Goal: Task Accomplishment & Management: Use online tool/utility

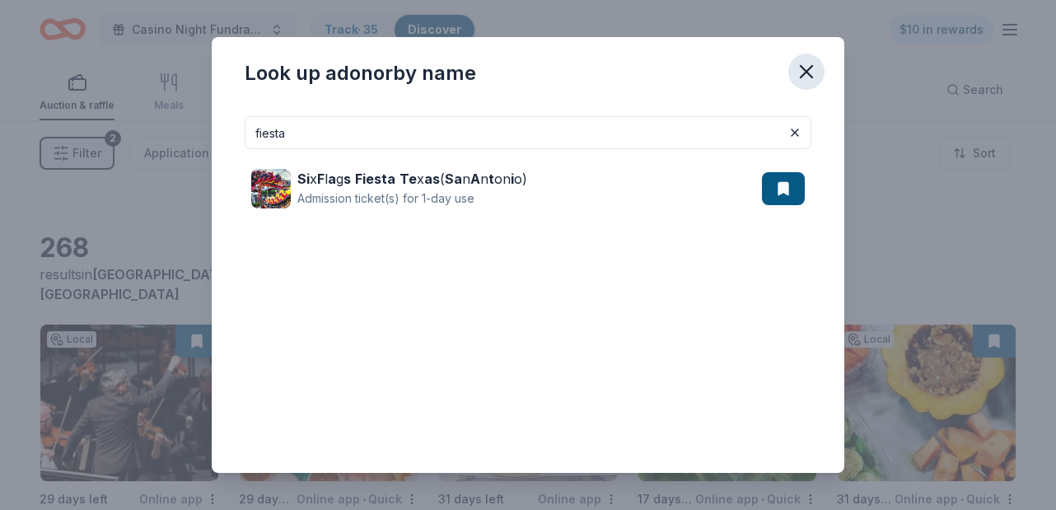
click at [817, 61] on icon "button" at bounding box center [806, 71] width 23 height 23
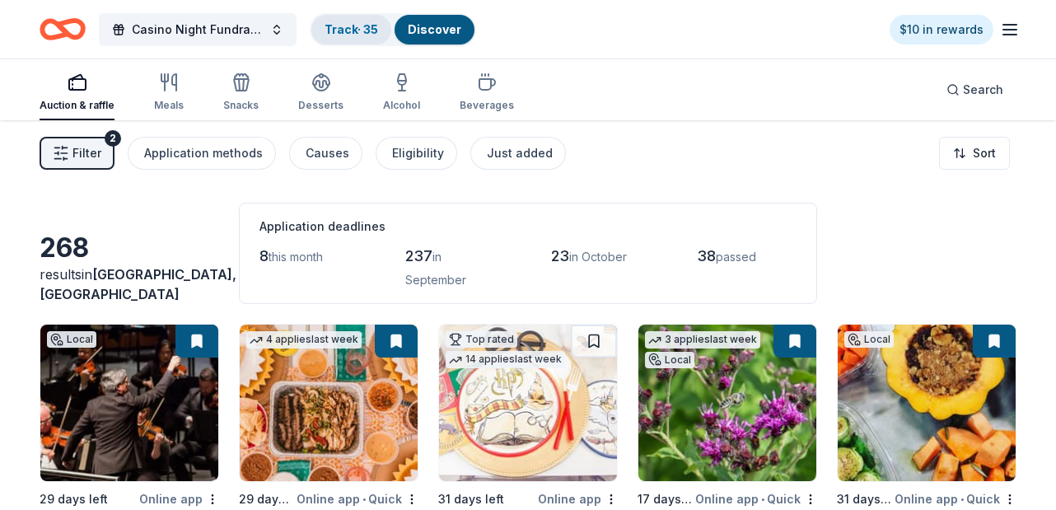
click at [362, 30] on link "Track · 35" at bounding box center [352, 29] width 54 height 14
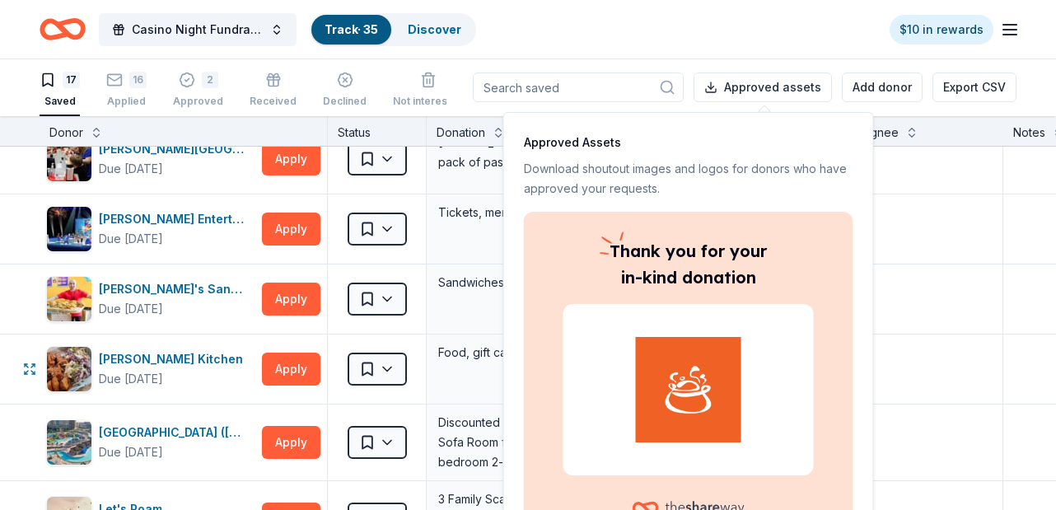
scroll to position [400, 0]
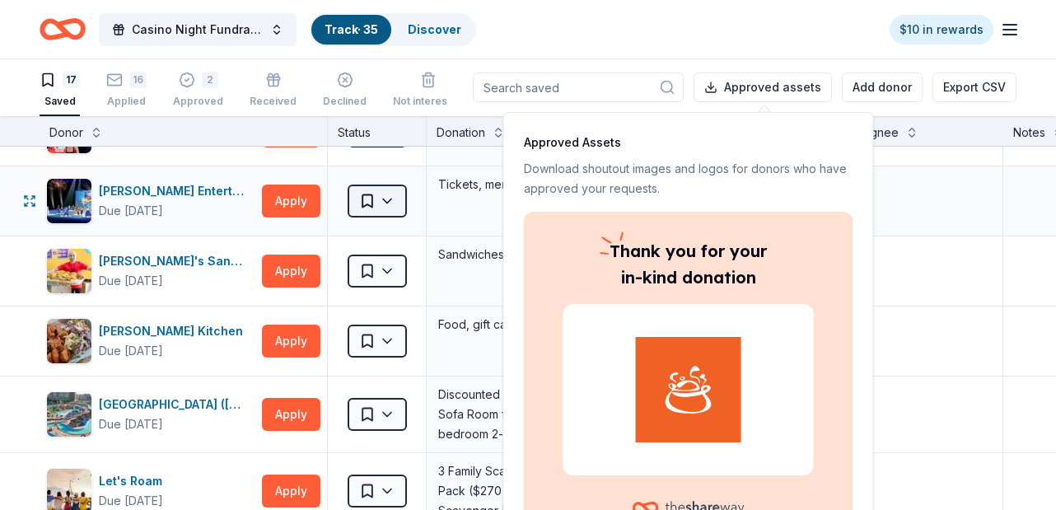
click at [389, 199] on html "Casino Night Fundraiser and Silent Auction Track · 35 Discover $10 in rewards 1…" at bounding box center [528, 254] width 1056 height 510
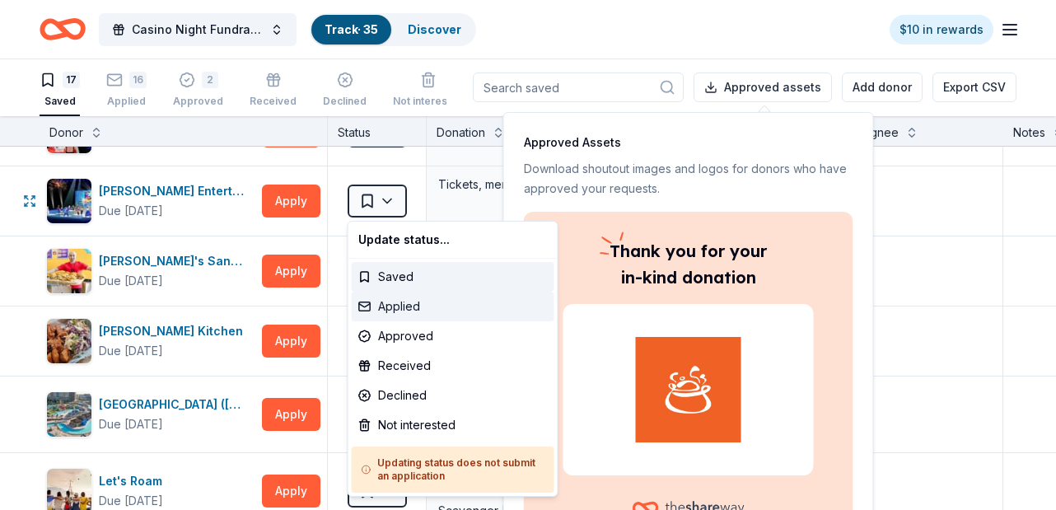
click at [393, 306] on div "Applied" at bounding box center [453, 307] width 203 height 30
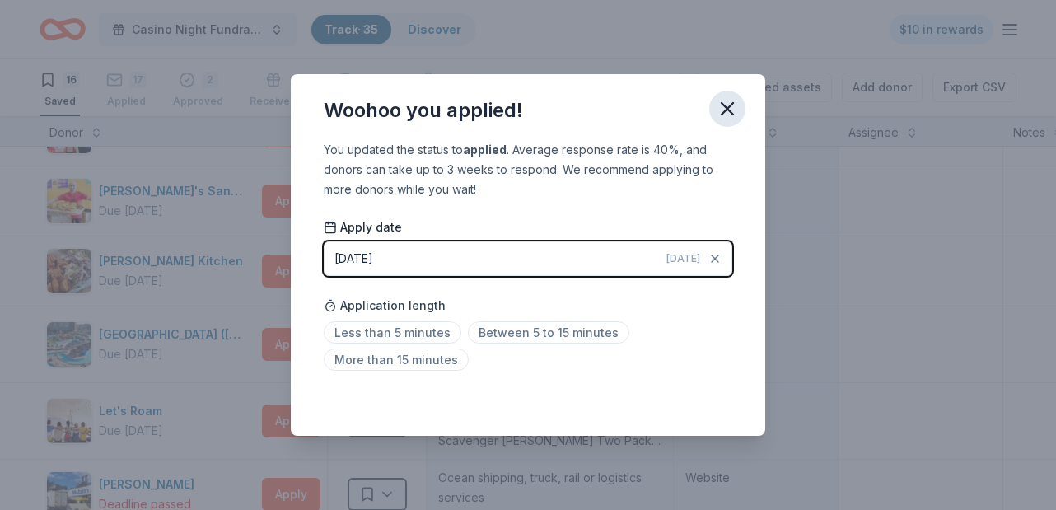
click at [732, 107] on icon "button" at bounding box center [727, 108] width 23 height 23
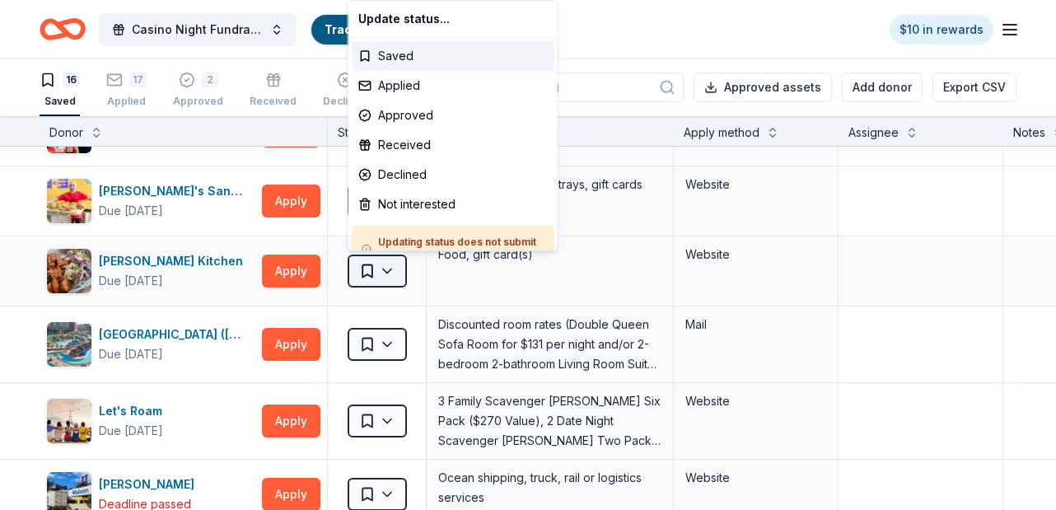
click at [381, 269] on html "Casino Night Fundraiser and Silent Auction Track · 35 Discover $10 in rewards 1…" at bounding box center [528, 254] width 1056 height 510
click at [423, 115] on div "Approved" at bounding box center [453, 116] width 203 height 30
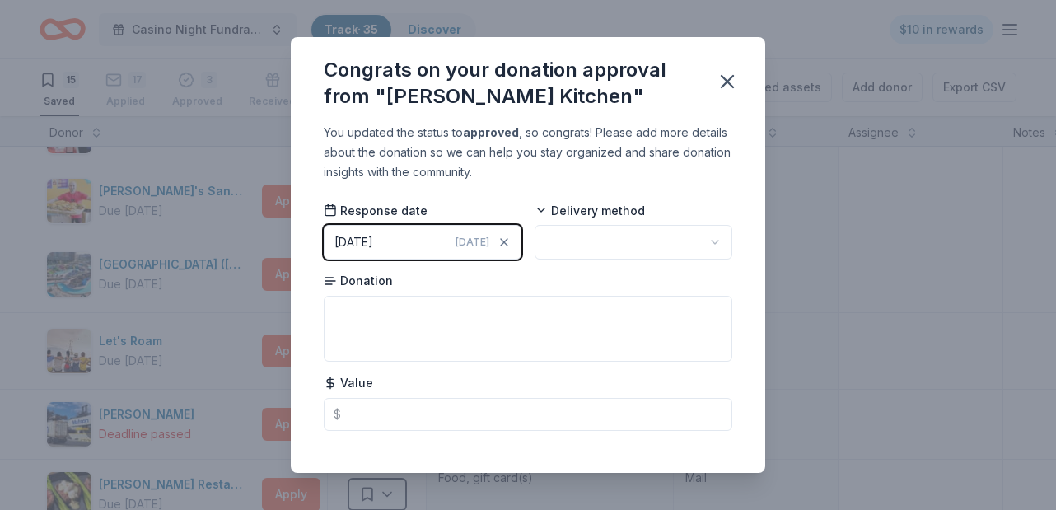
click at [642, 236] on html "Casino Night Fundraiser and Silent Auction Track · 35 Discover $10 in rewards 1…" at bounding box center [528, 254] width 1056 height 510
click at [723, 85] on icon "button" at bounding box center [728, 82] width 12 height 12
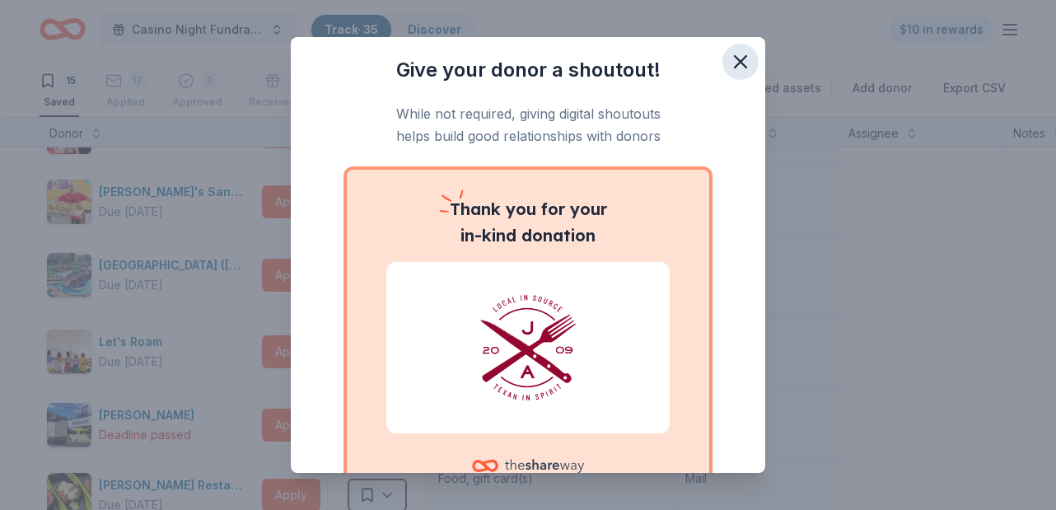
click at [746, 66] on icon "button" at bounding box center [741, 62] width 12 height 12
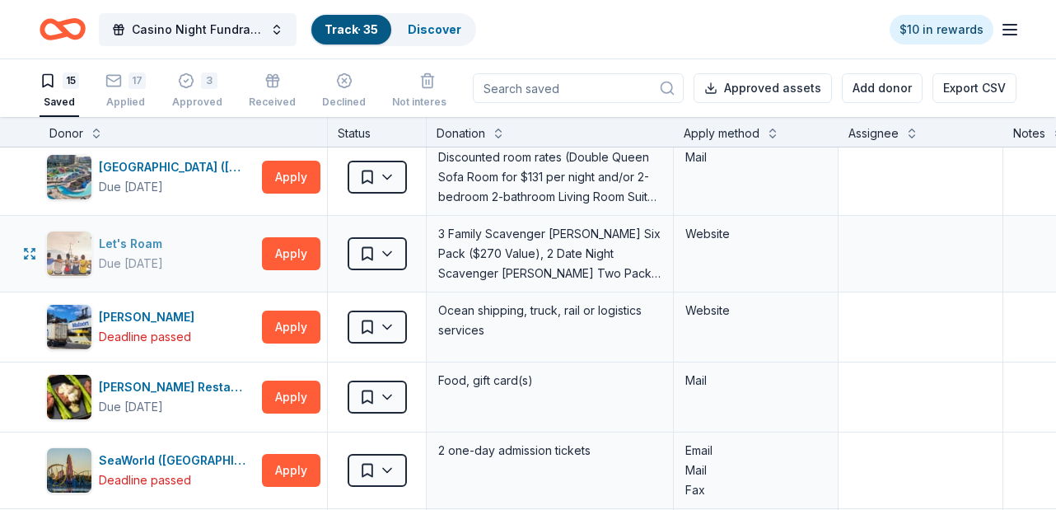
scroll to position [500, 0]
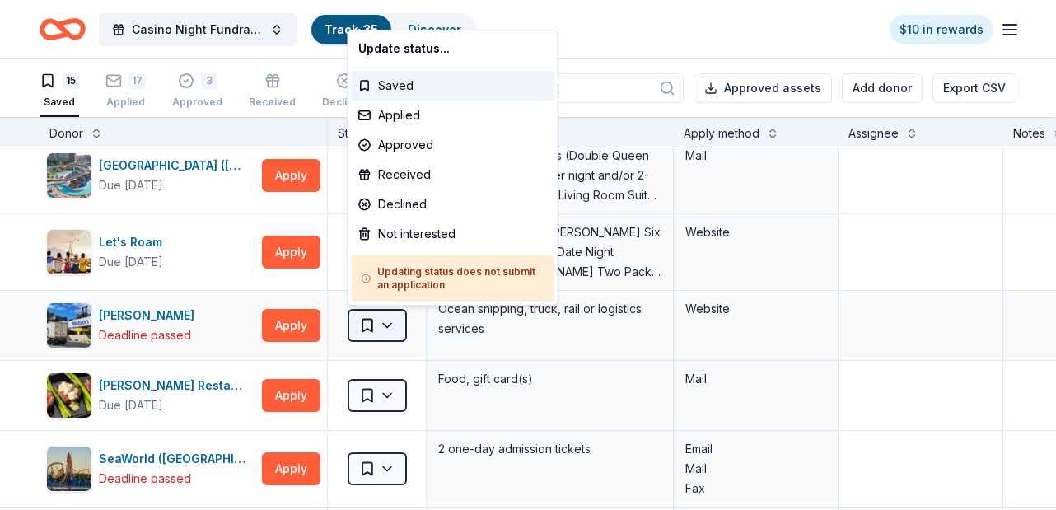
click at [388, 325] on html "Casino Night Fundraiser and Silent Auction Track · 35 Discover $10 in rewards 1…" at bounding box center [528, 255] width 1056 height 510
click at [401, 233] on div "Not interested" at bounding box center [453, 234] width 203 height 30
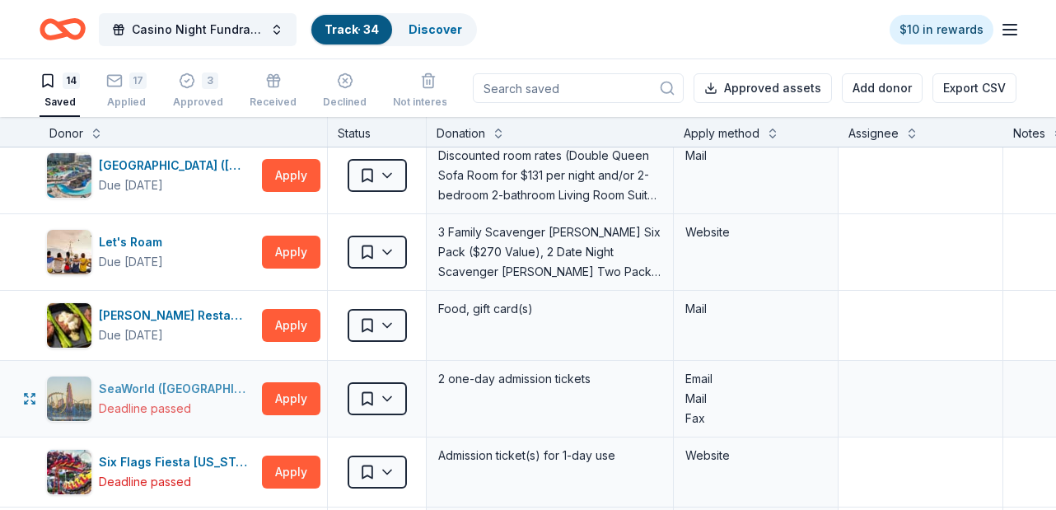
scroll to position [564, 0]
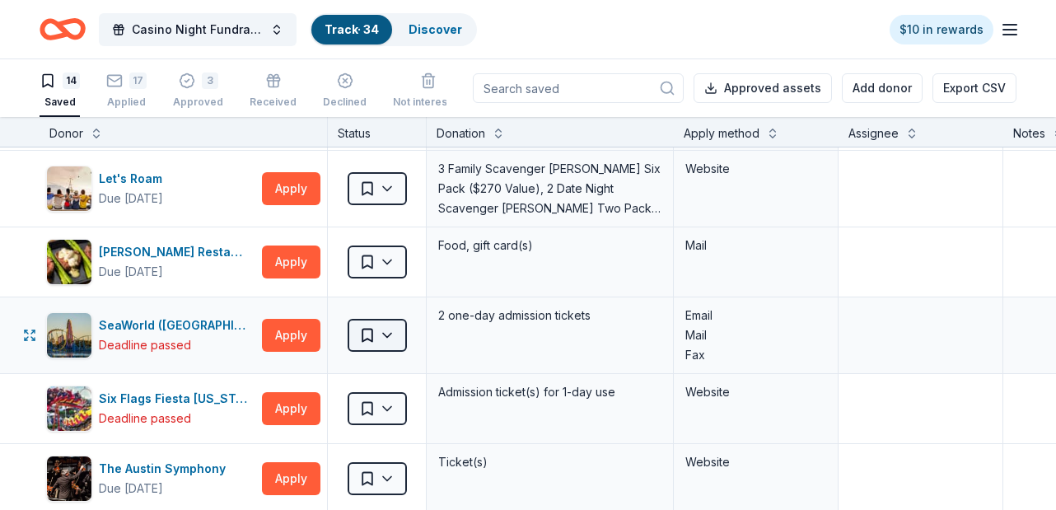
click at [393, 338] on html "Casino Night Fundraiser and Silent Auction Track · 34 Discover $10 in rewards 1…" at bounding box center [528, 255] width 1056 height 510
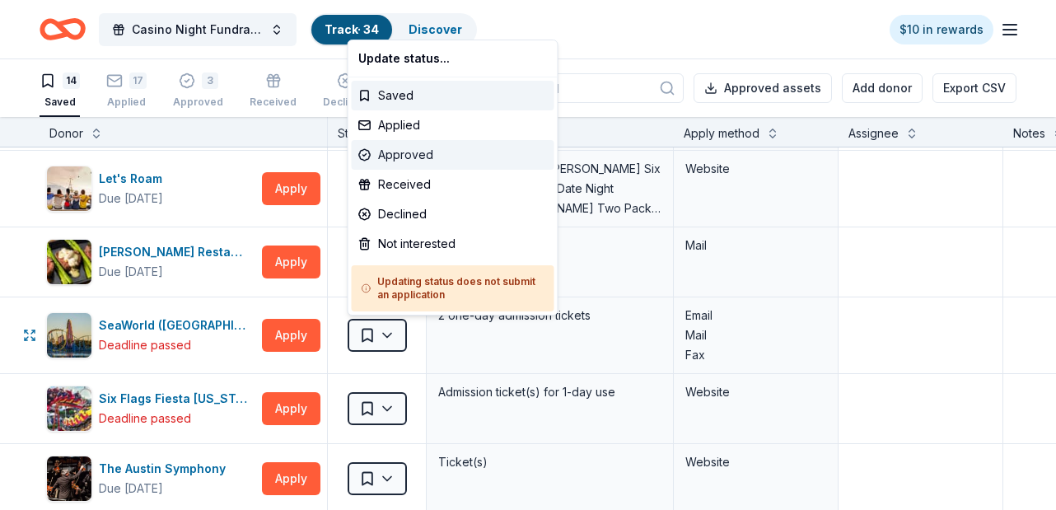
click at [428, 156] on div "Approved" at bounding box center [453, 155] width 203 height 30
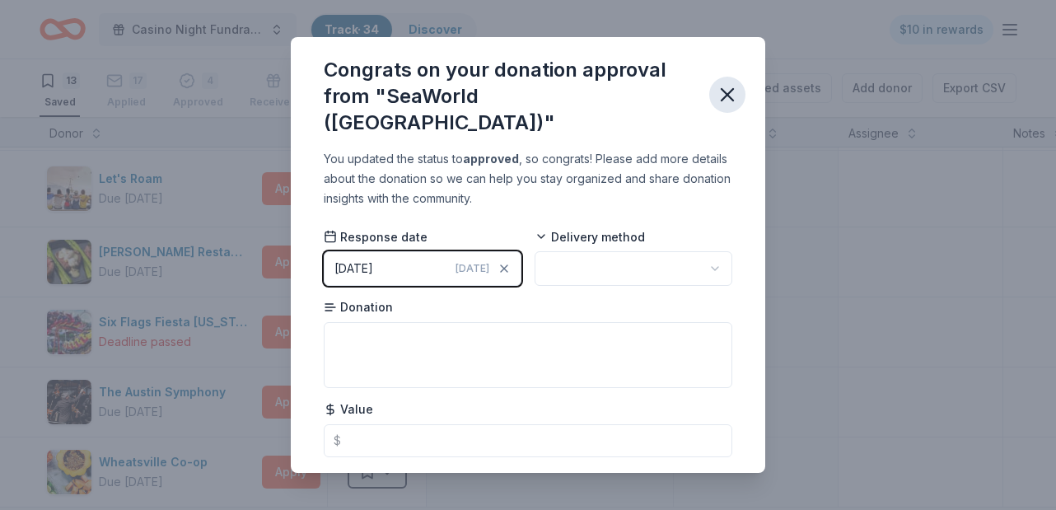
click at [727, 83] on icon "button" at bounding box center [727, 94] width 23 height 23
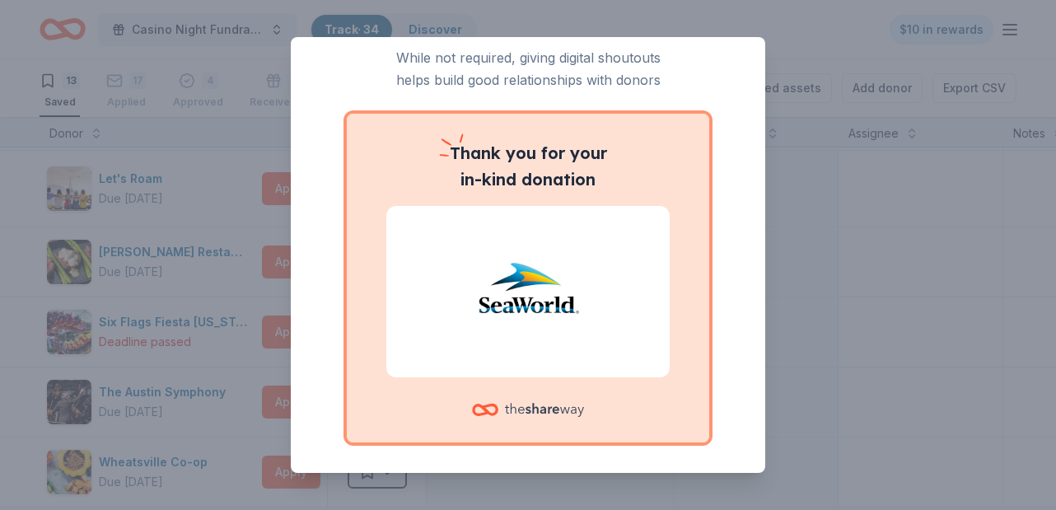
scroll to position [0, 0]
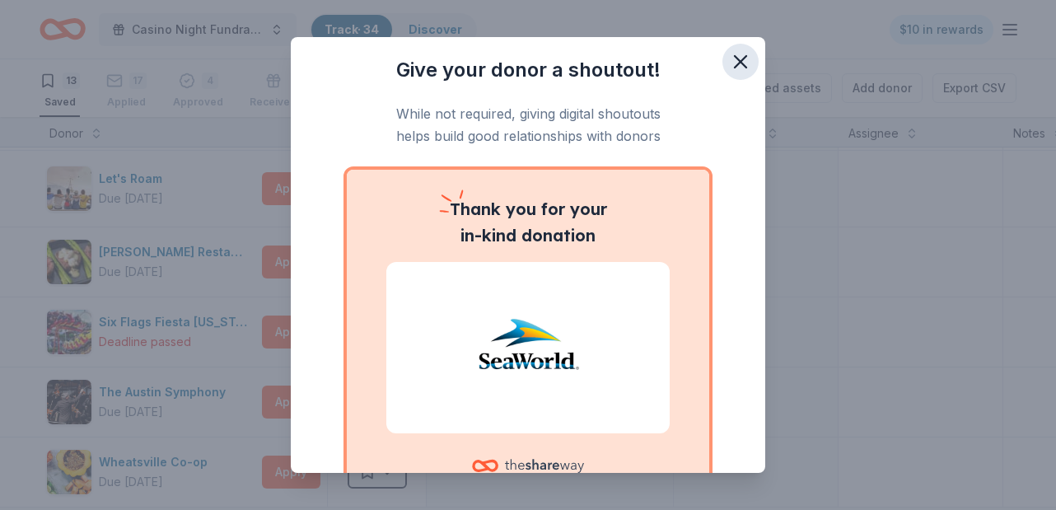
click at [741, 56] on icon "button" at bounding box center [740, 61] width 23 height 23
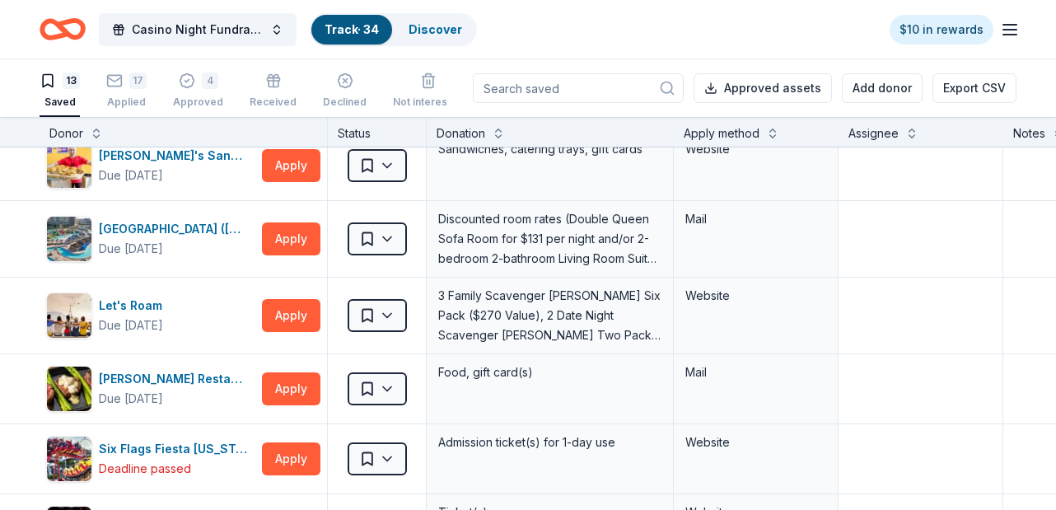
scroll to position [438, 0]
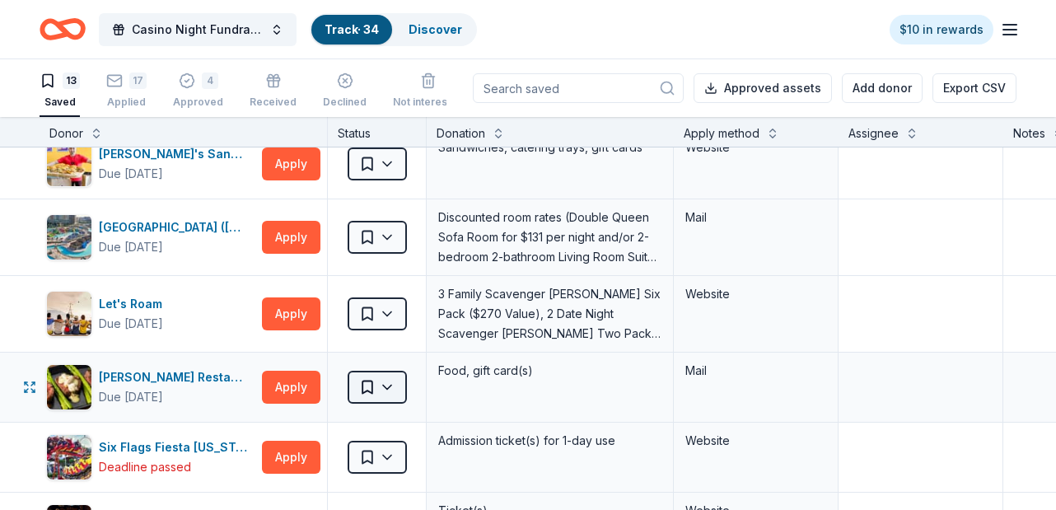
click at [384, 386] on html "Casino Night Fundraiser and Silent Auction Track · 34 Discover $10 in rewards 1…" at bounding box center [528, 255] width 1056 height 510
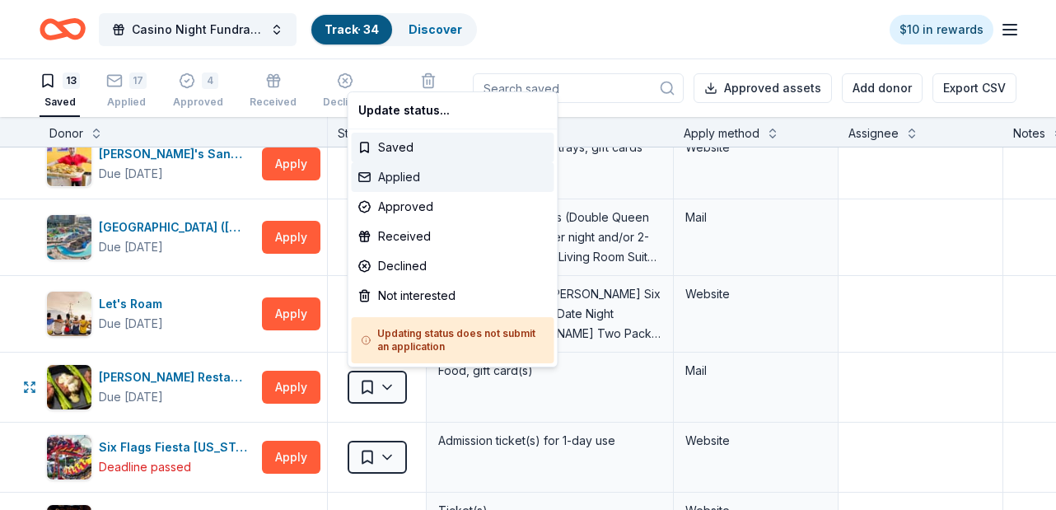
click at [422, 174] on div "Applied" at bounding box center [453, 177] width 203 height 30
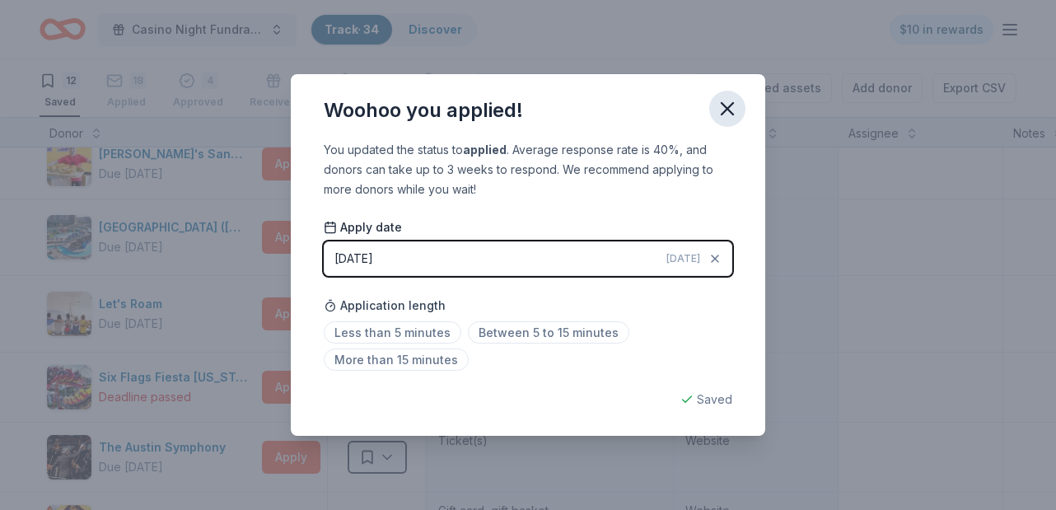
click at [722, 108] on icon "button" at bounding box center [727, 108] width 23 height 23
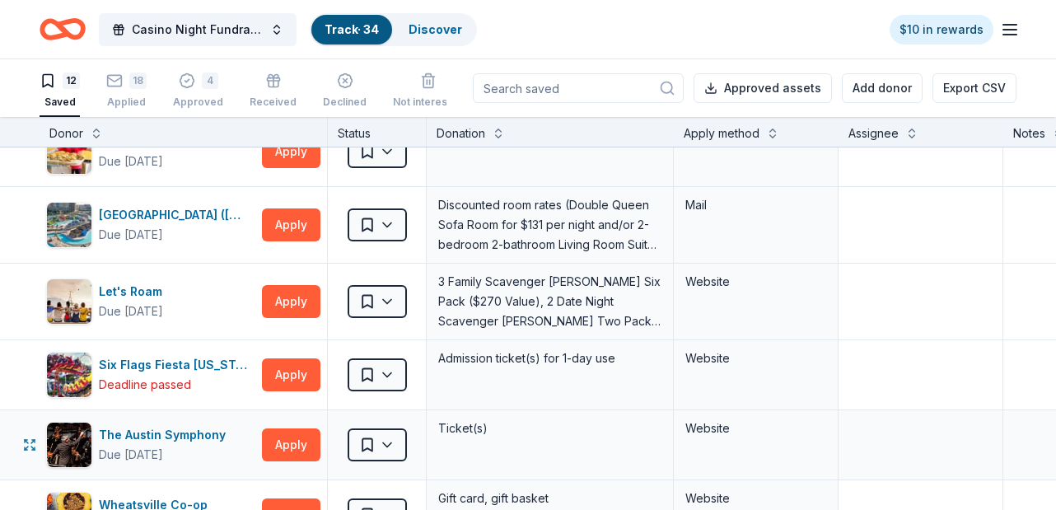
scroll to position [387, 0]
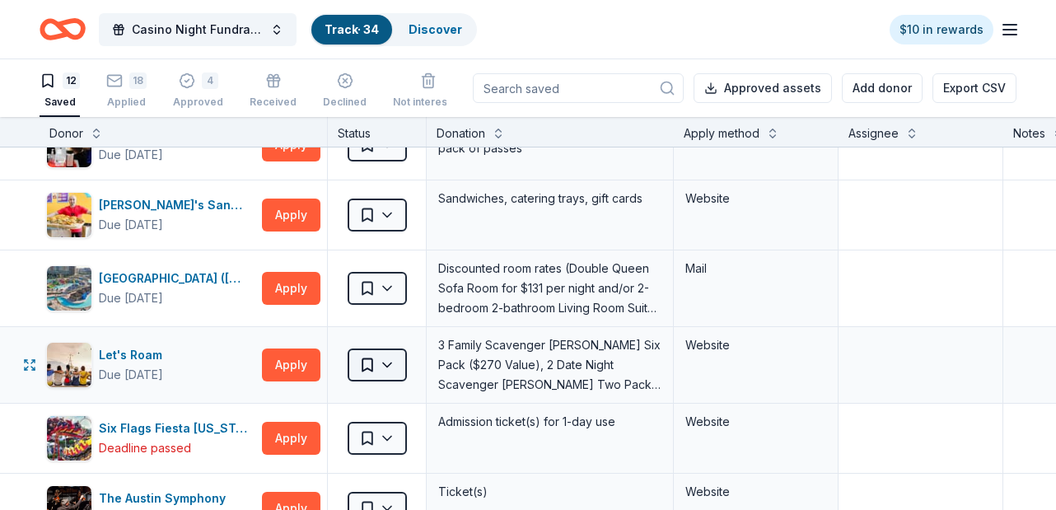
click at [374, 369] on html "Casino Night Fundraiser and Silent Auction Track · 34 Discover $10 in rewards 1…" at bounding box center [528, 255] width 1056 height 510
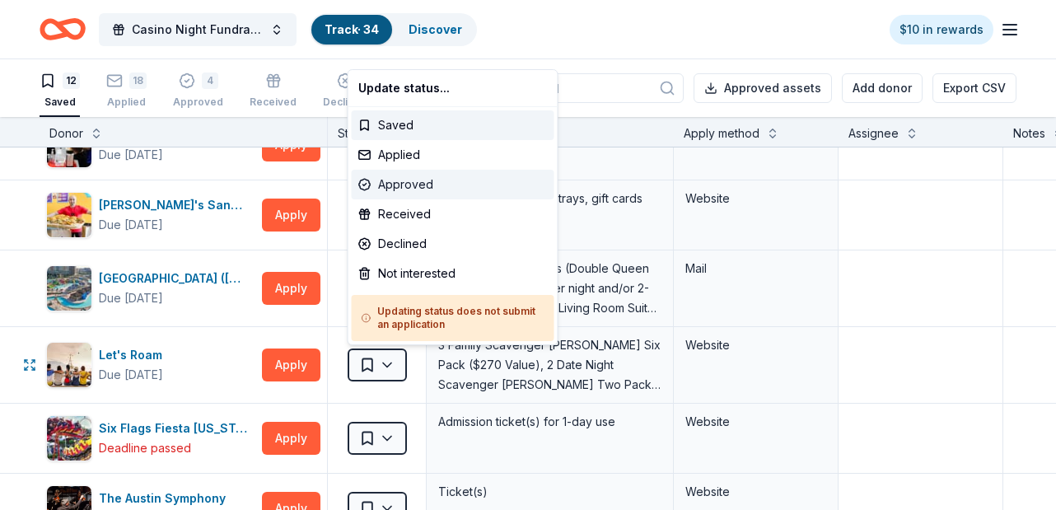
click at [413, 182] on div "Approved" at bounding box center [453, 185] width 203 height 30
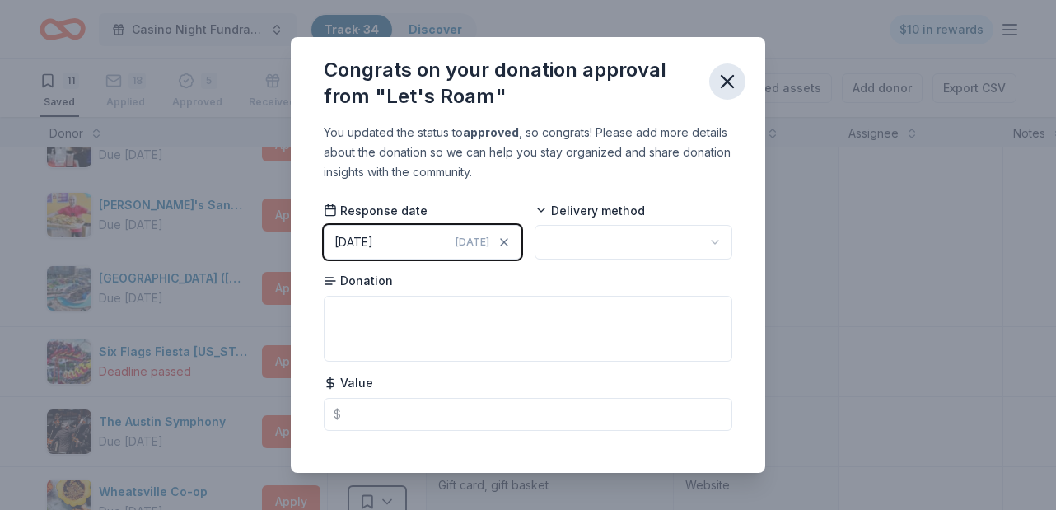
click at [732, 81] on icon "button" at bounding box center [727, 81] width 23 height 23
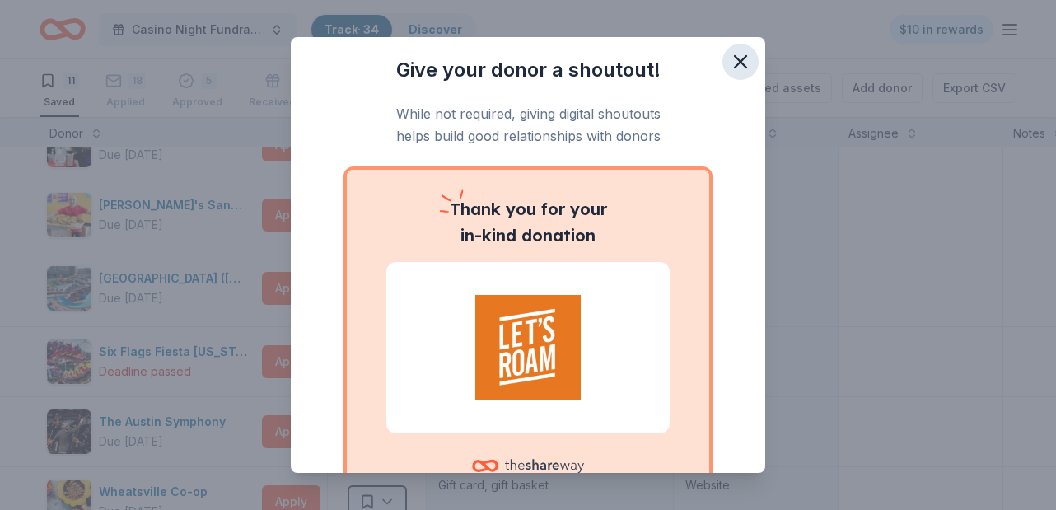
click at [746, 63] on icon "button" at bounding box center [740, 61] width 23 height 23
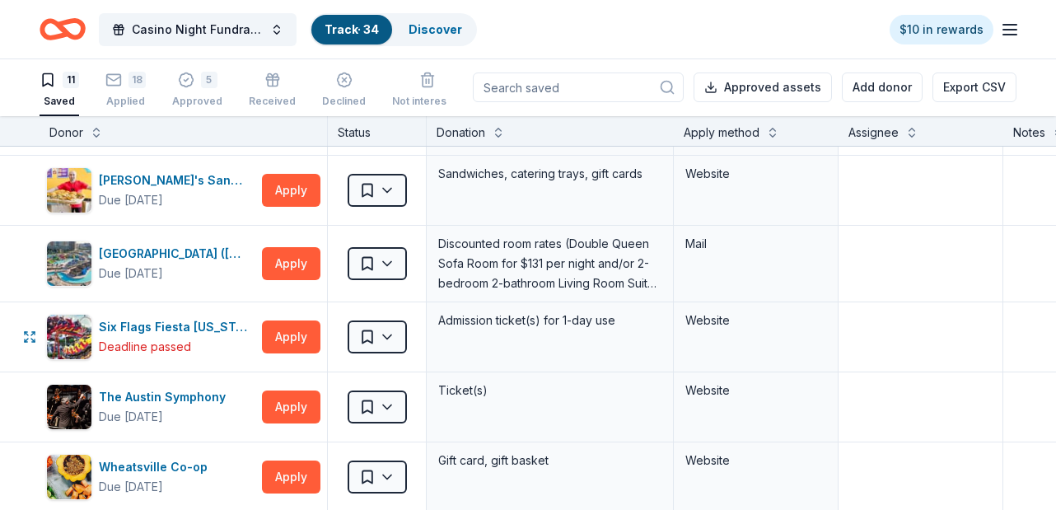
scroll to position [409, 0]
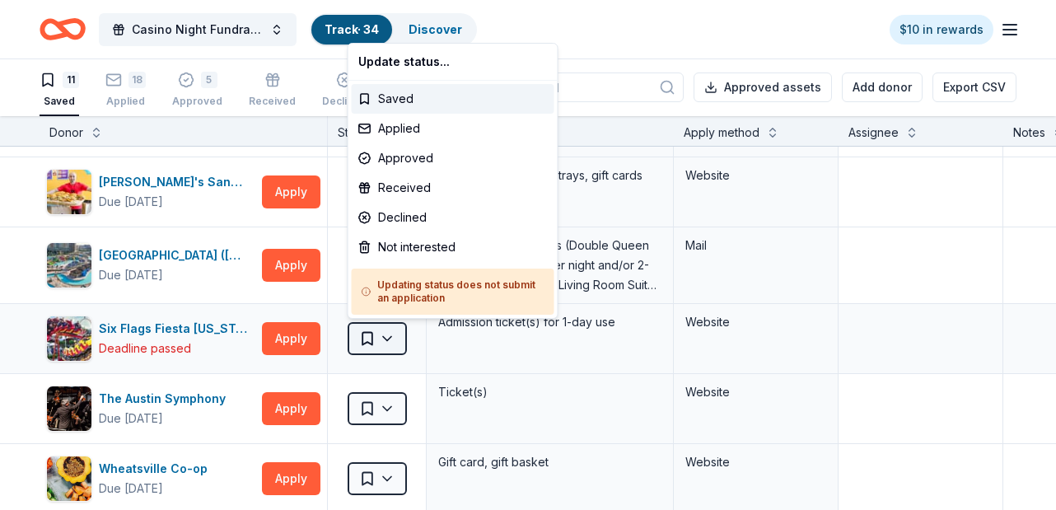
click at [391, 341] on html "Casino Night Fundraiser and Silent Auction Track · 34 Discover $10 in rewards 1…" at bounding box center [528, 254] width 1056 height 510
click at [407, 248] on div "Not interested" at bounding box center [453, 247] width 203 height 30
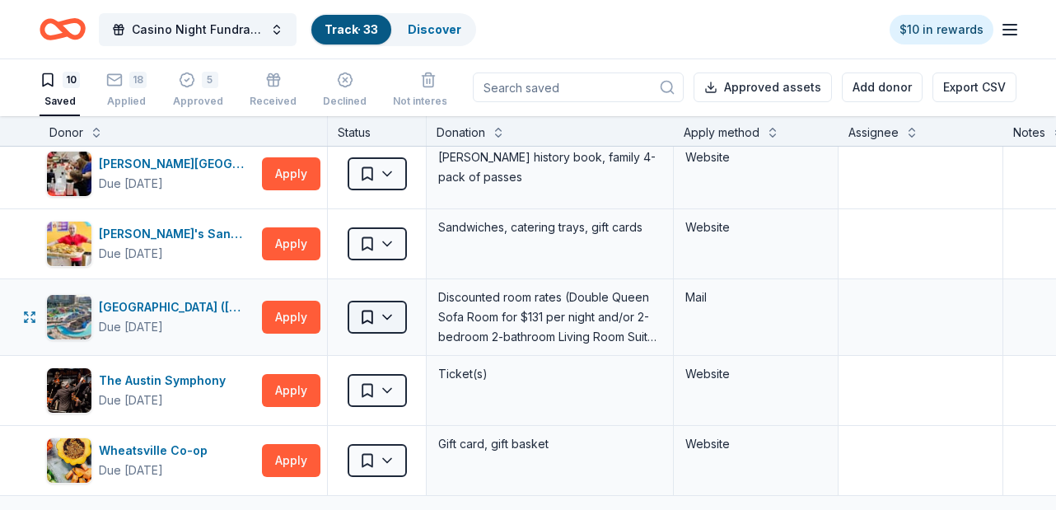
scroll to position [341, 0]
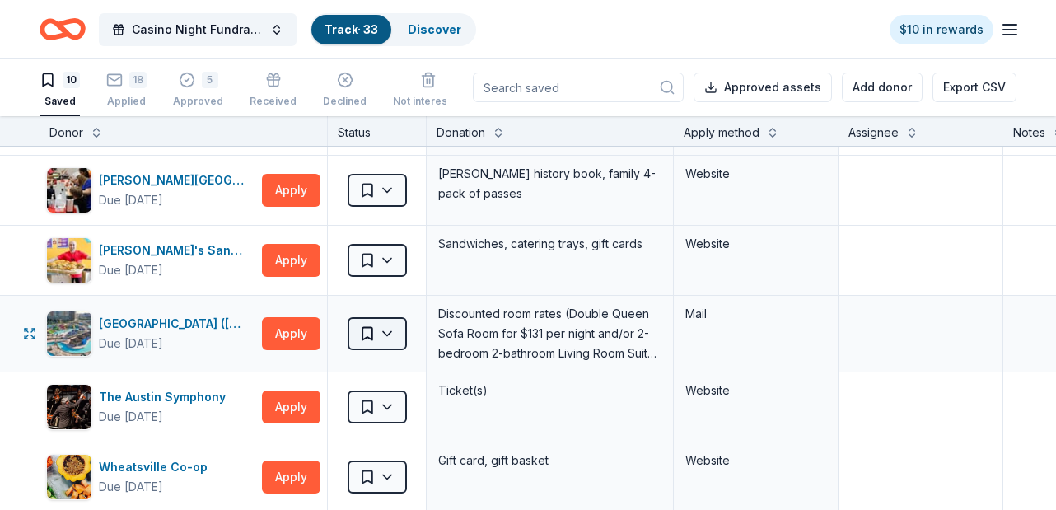
click at [388, 331] on html "Casino Night Fundraiser and Silent Auction Track · 33 Discover $10 in rewards 1…" at bounding box center [528, 254] width 1056 height 510
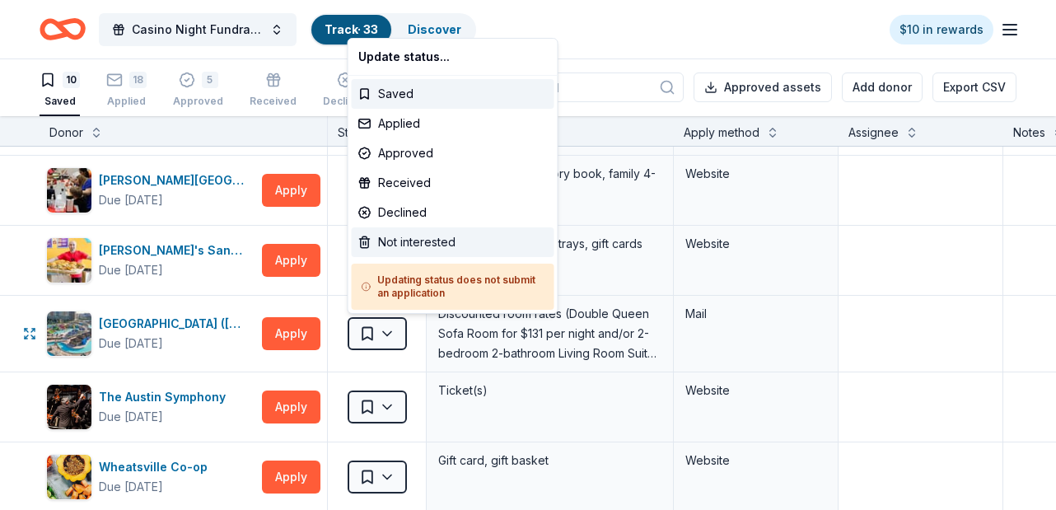
click at [430, 241] on div "Not interested" at bounding box center [453, 242] width 203 height 30
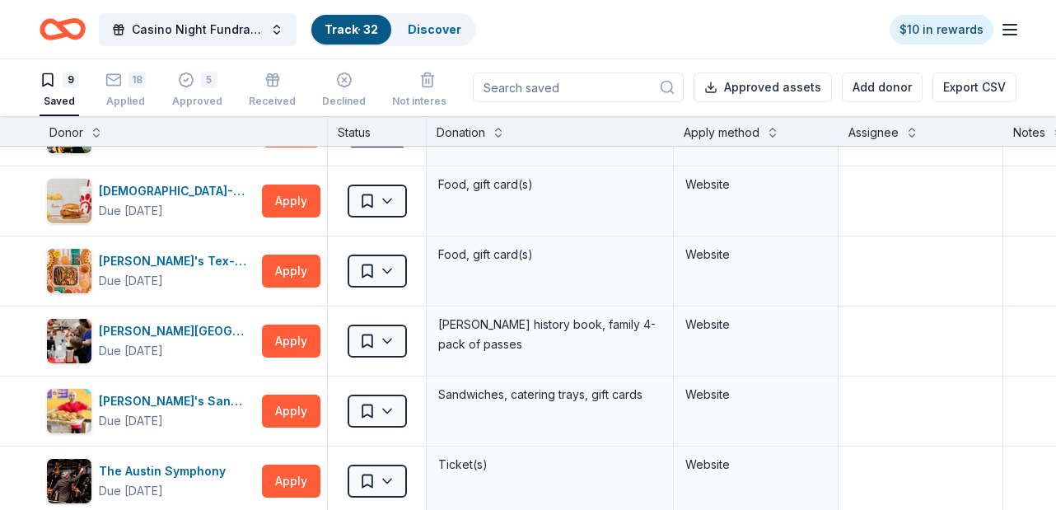
scroll to position [187, 0]
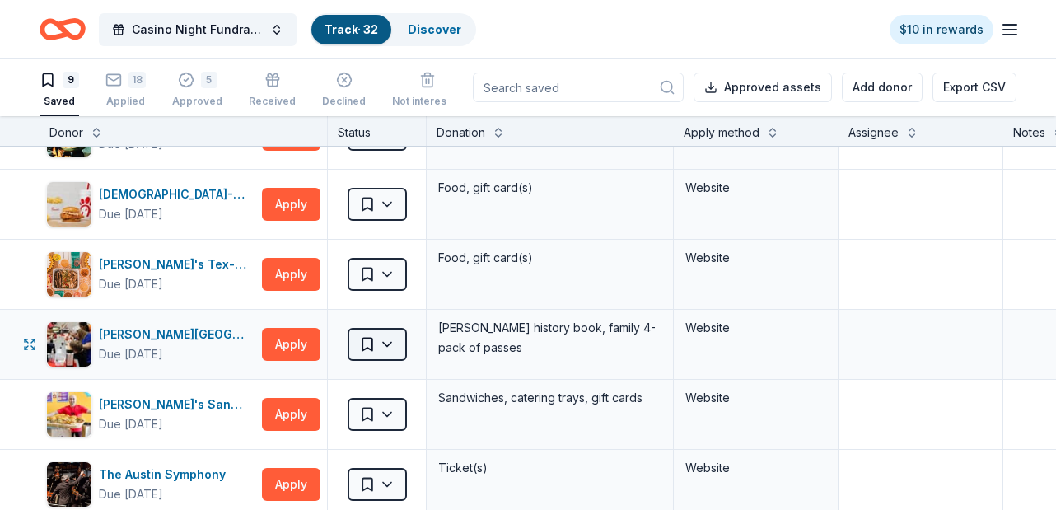
click at [395, 345] on html "Casino Night Fundraiser and Silent Auction Track · 32 Discover $10 in rewards 9…" at bounding box center [528, 254] width 1056 height 510
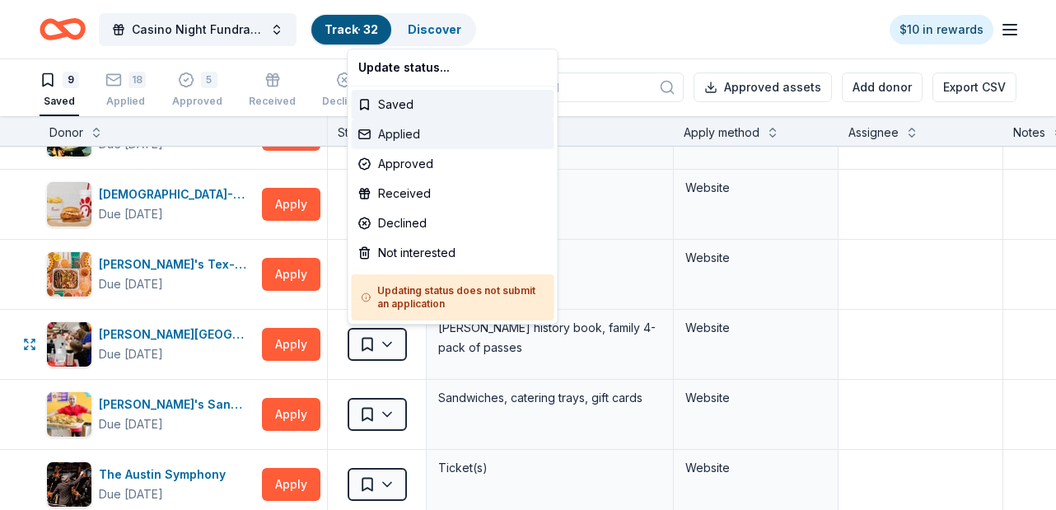
click at [419, 139] on div "Applied" at bounding box center [453, 134] width 203 height 30
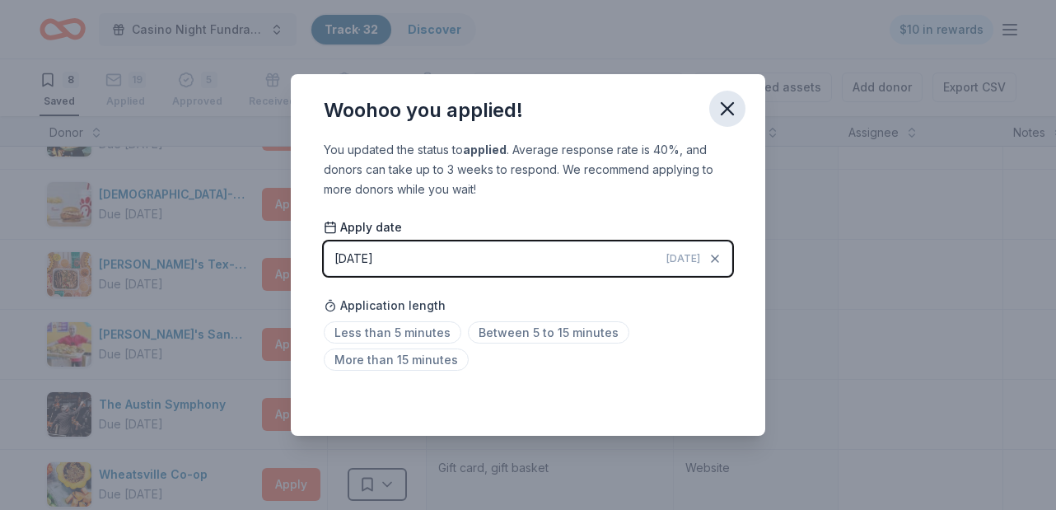
click at [728, 105] on icon "button" at bounding box center [727, 108] width 23 height 23
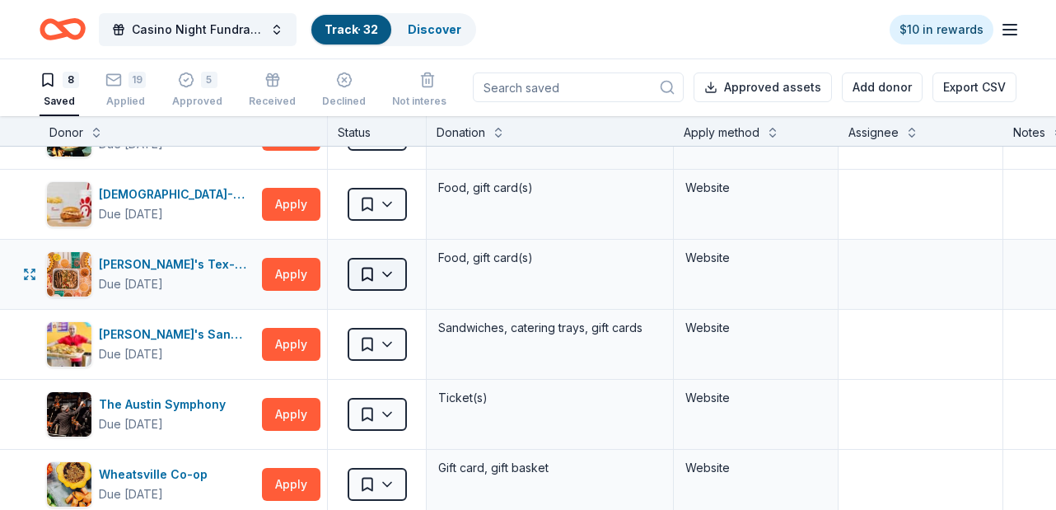
click at [388, 272] on html "Casino Night Fundraiser and Silent Auction Track · 32 Discover $10 in rewards 8…" at bounding box center [528, 254] width 1056 height 510
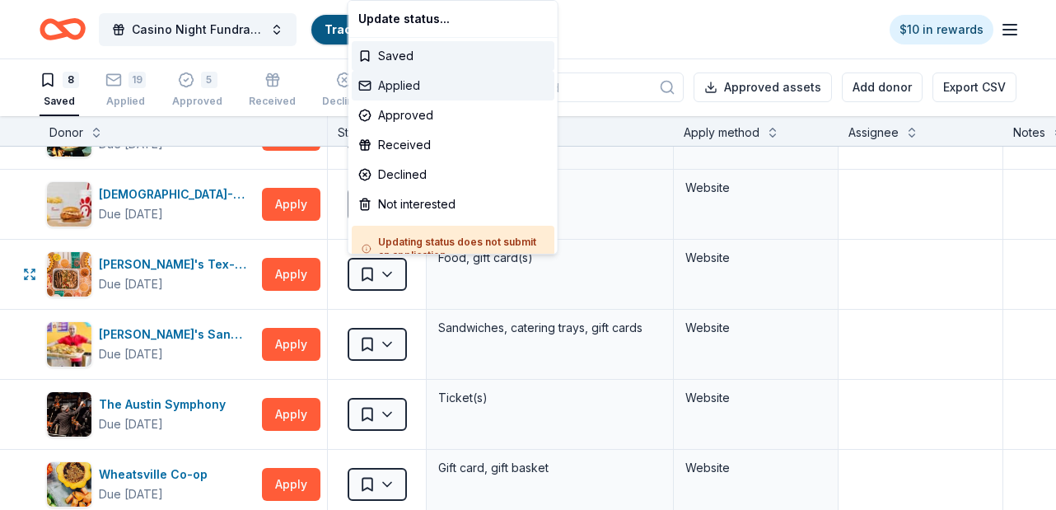
click at [417, 85] on div "Applied" at bounding box center [453, 86] width 203 height 30
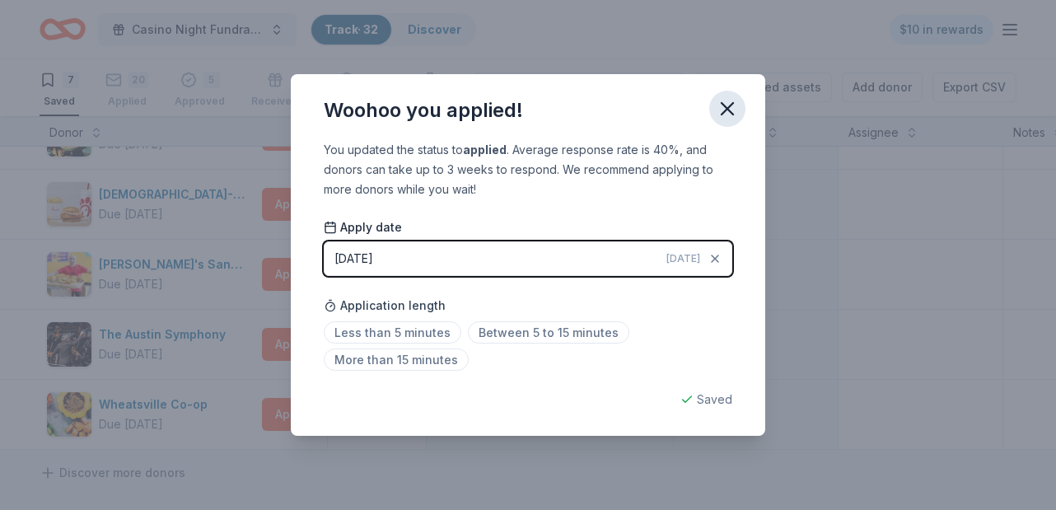
click at [732, 108] on icon "button" at bounding box center [727, 108] width 23 height 23
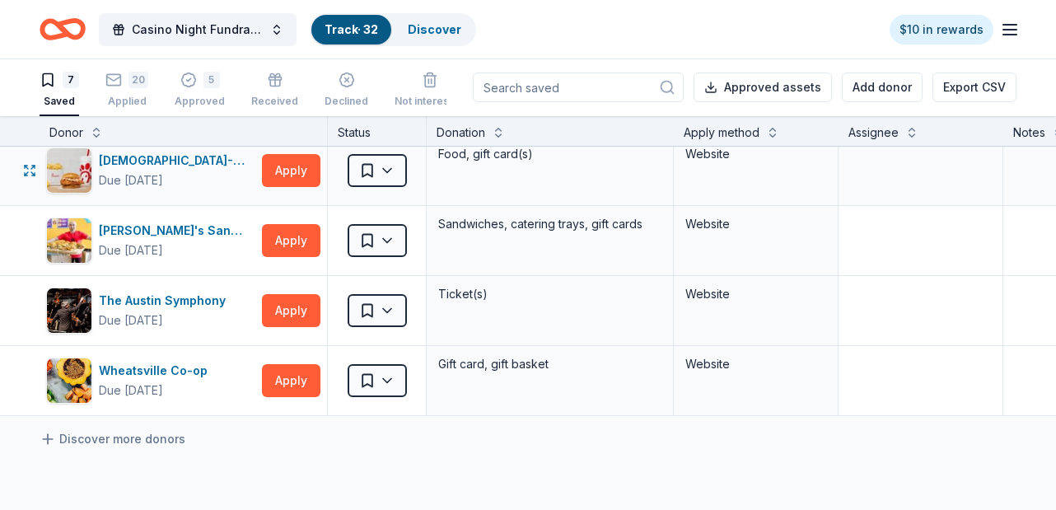
scroll to position [222, 0]
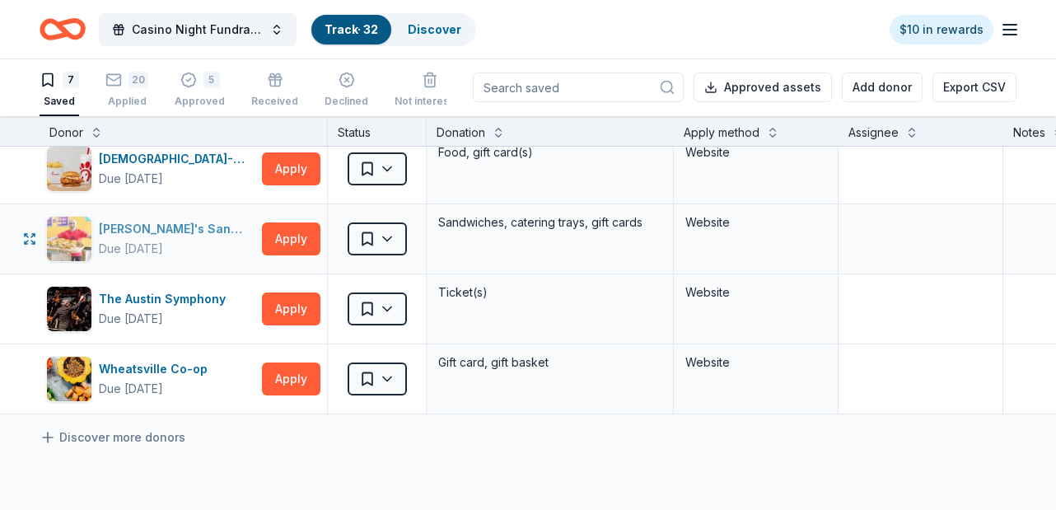
click at [157, 230] on div "[PERSON_NAME]'s Sandwiches" at bounding box center [177, 229] width 157 height 20
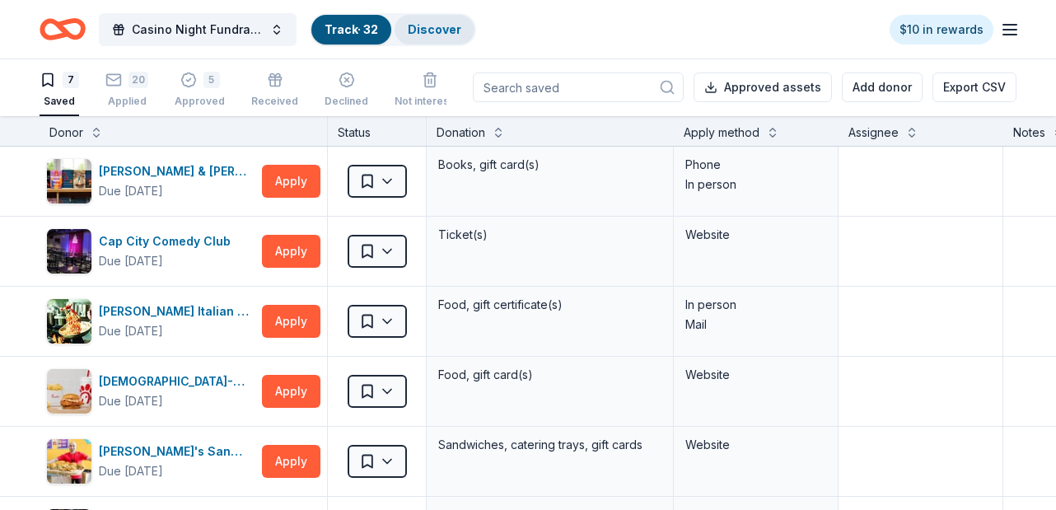
click at [449, 36] on div "Discover" at bounding box center [435, 30] width 80 height 30
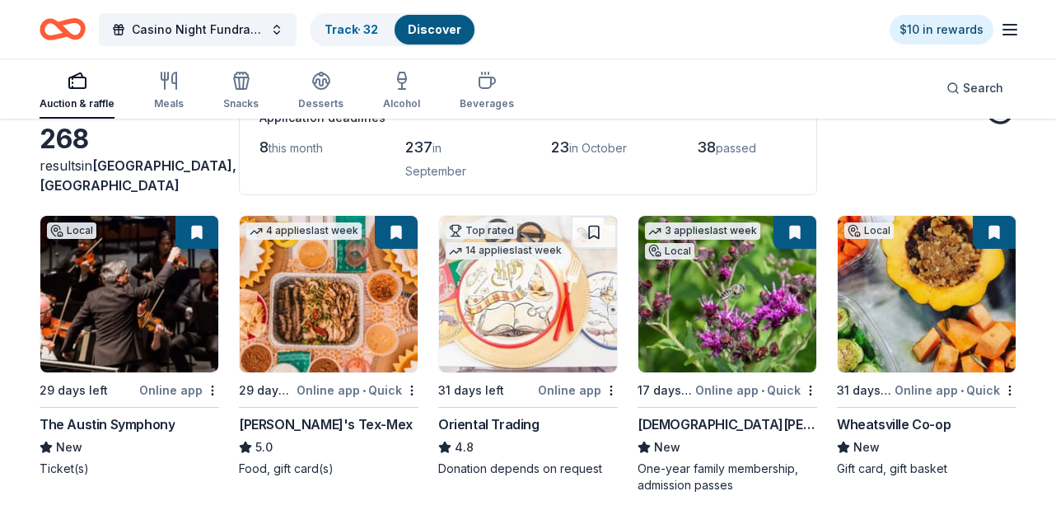
scroll to position [129, 0]
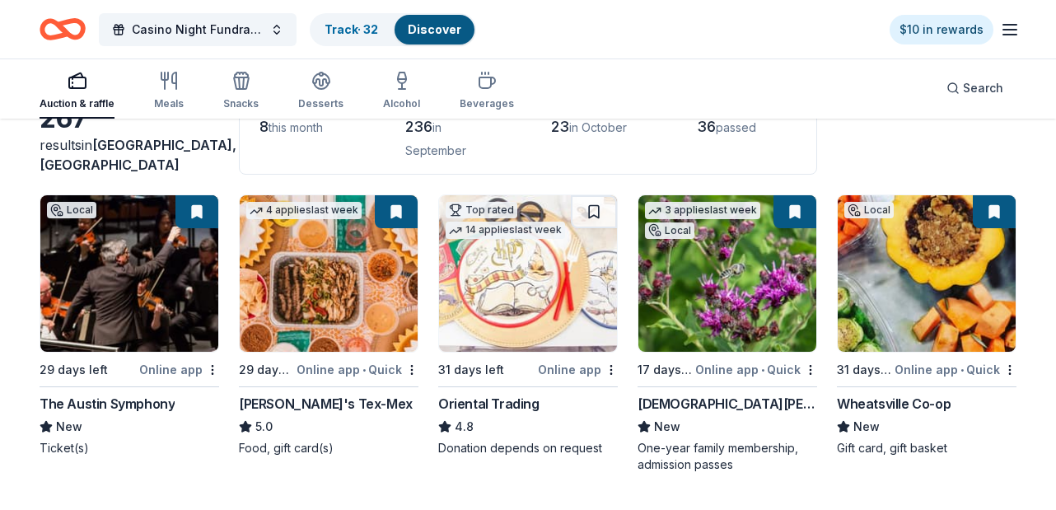
click at [523, 292] on img at bounding box center [528, 273] width 178 height 157
click at [972, 87] on span "Search" at bounding box center [983, 88] width 40 height 20
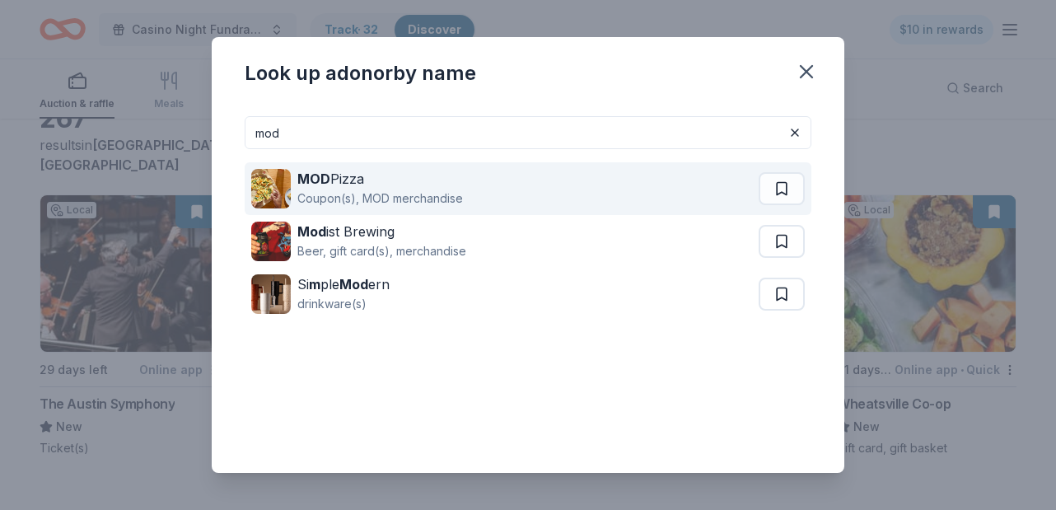
type input "mod"
click at [466, 191] on div "MOD Pizza Coupon(s), MOD merchandise" at bounding box center [505, 188] width 508 height 53
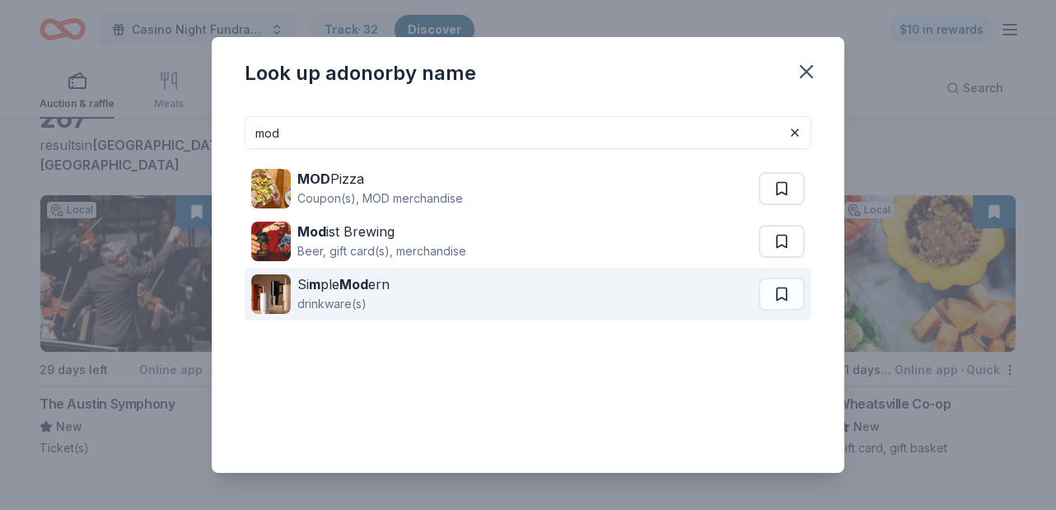
click at [437, 297] on div "Si m ple Mod ern drinkware(s)" at bounding box center [505, 294] width 508 height 53
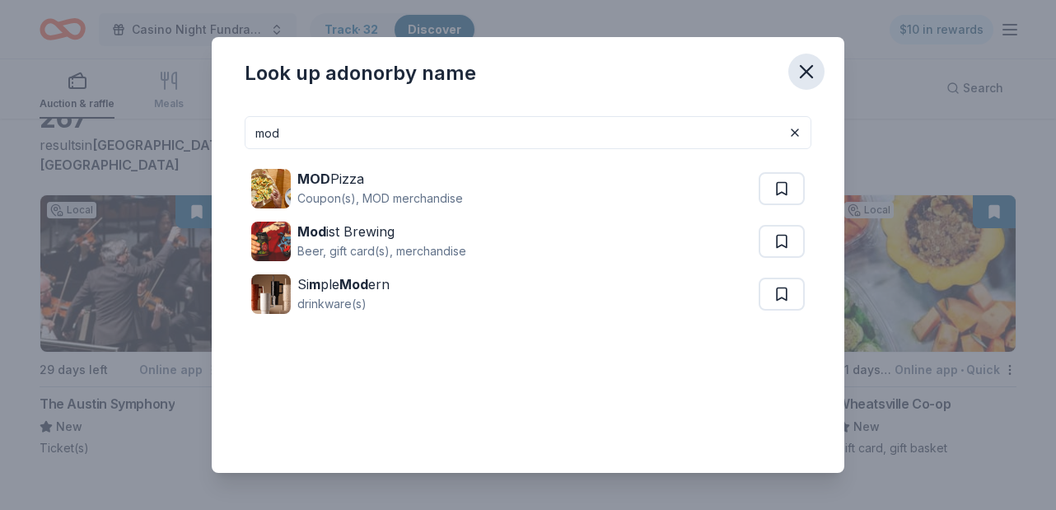
click at [810, 79] on icon "button" at bounding box center [806, 71] width 23 height 23
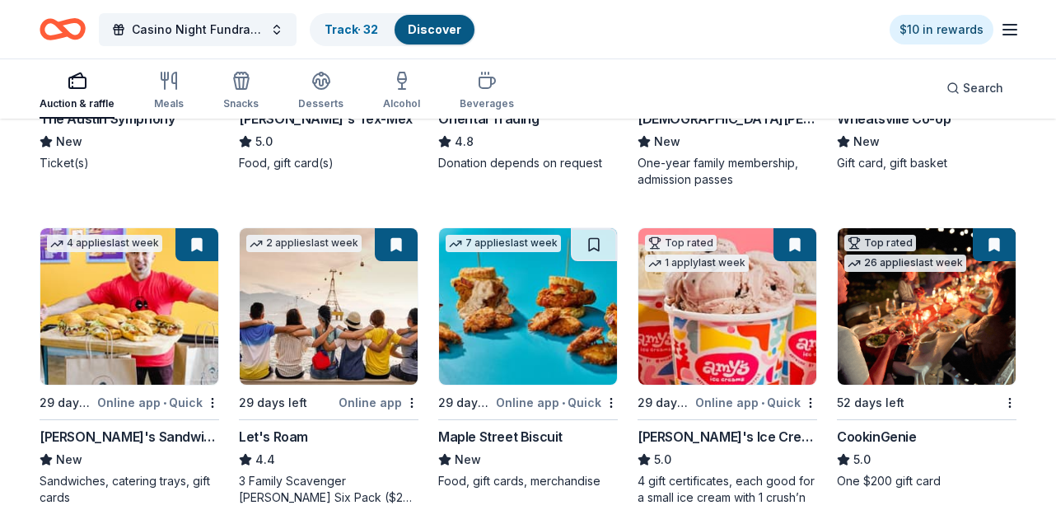
scroll to position [426, 0]
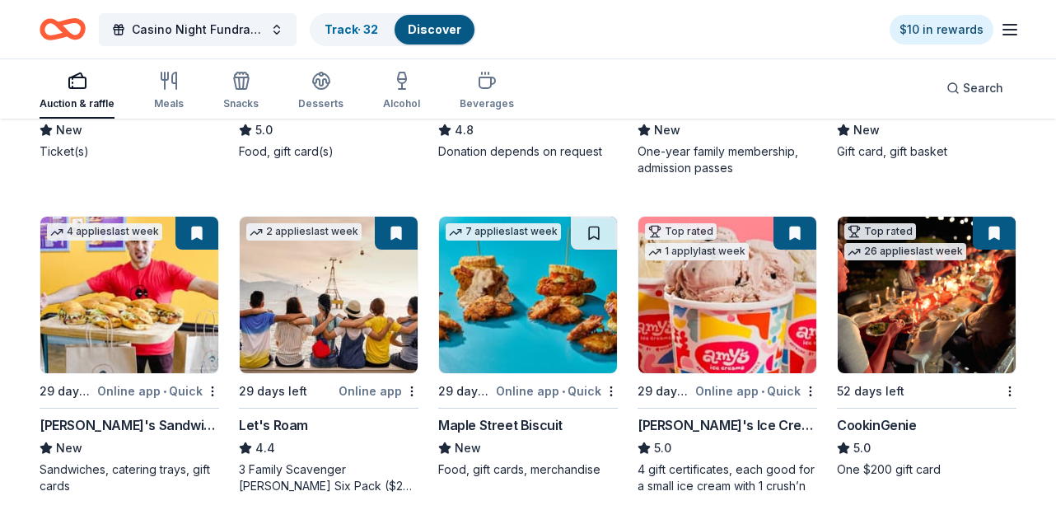
click at [995, 234] on button at bounding box center [994, 233] width 43 height 33
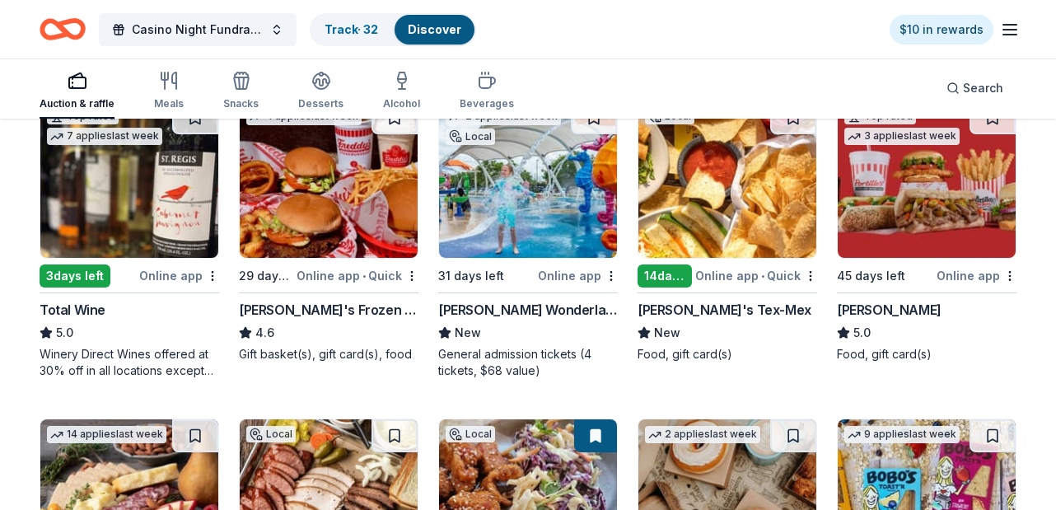
scroll to position [1851, 0]
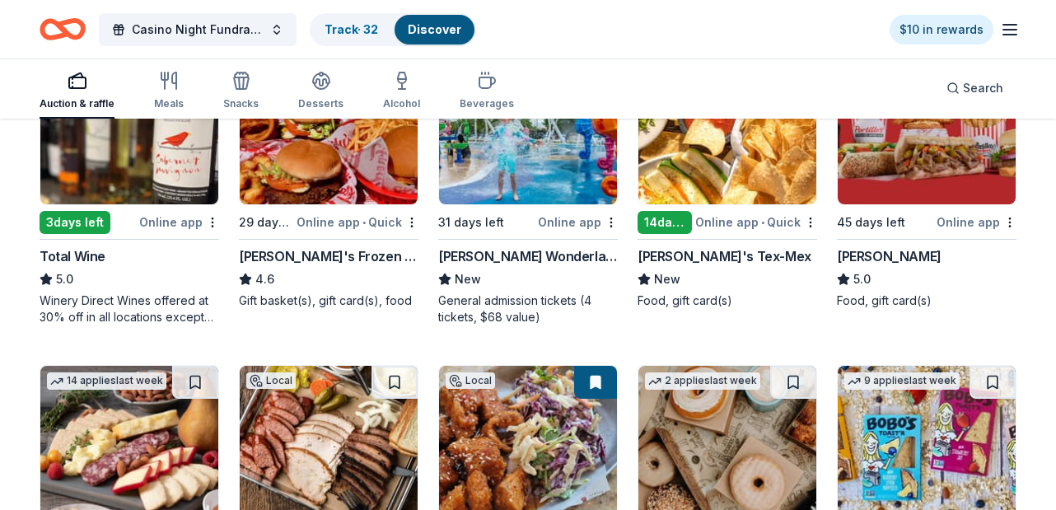
click at [146, 208] on div "Top rated 7 applies last week 3 days left Online app Total Wine 5.0 Winery Dire…" at bounding box center [130, 186] width 180 height 278
